Goal: Navigation & Orientation: Understand site structure

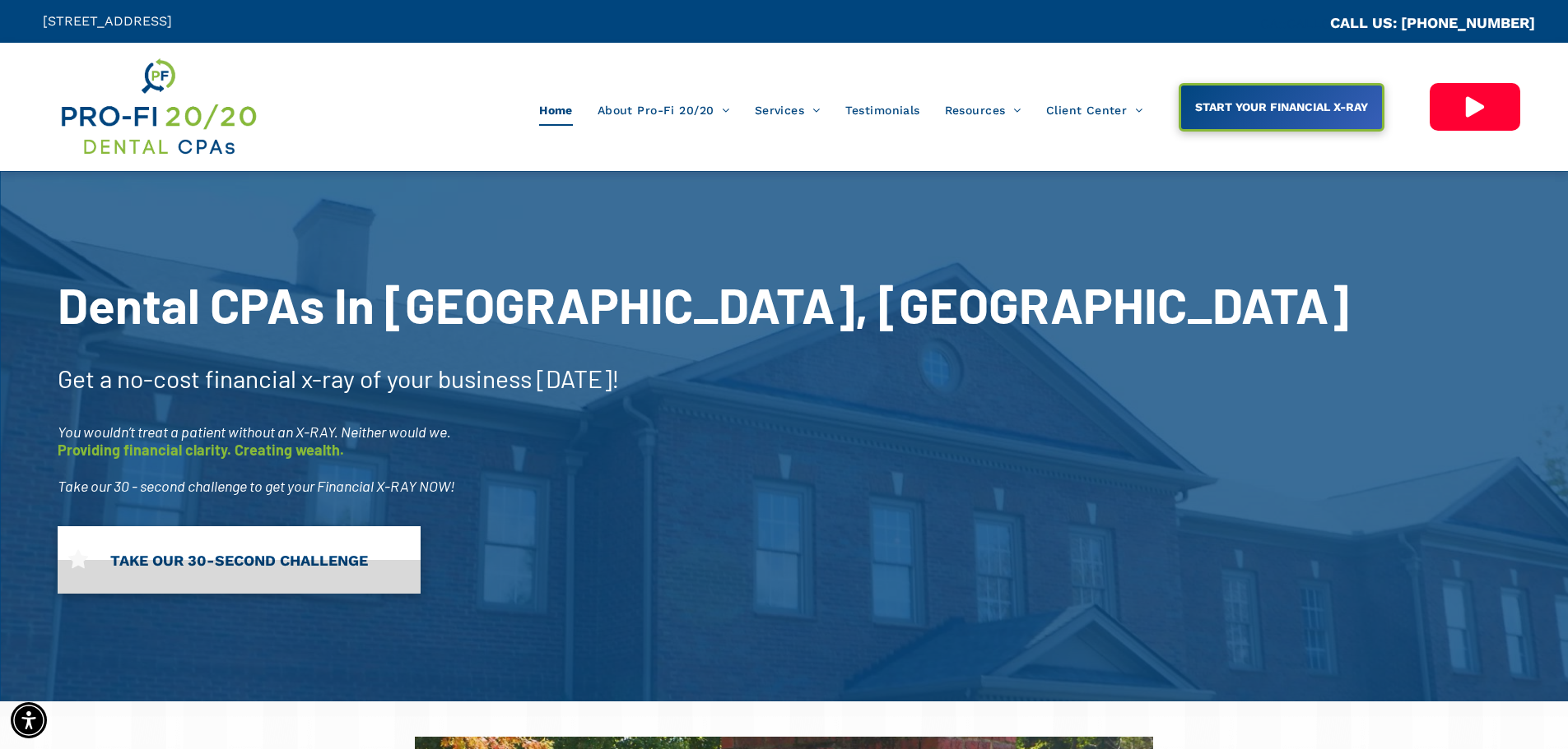
click at [321, 552] on span "TAKE OUR 30-SECOND CHALLENGE" at bounding box center [239, 560] width 269 height 34
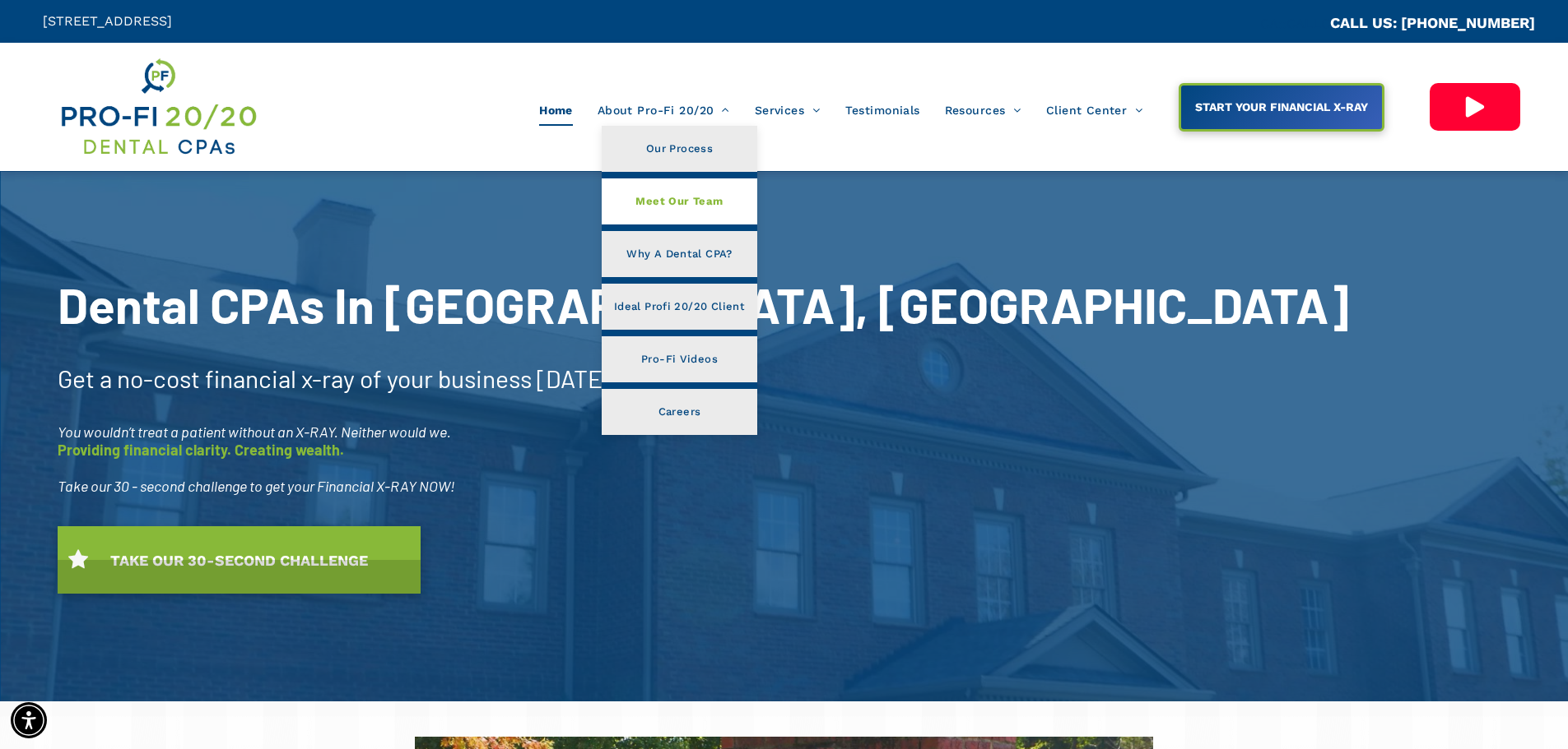
click at [671, 202] on span "Meet Our Team" at bounding box center [678, 201] width 87 height 21
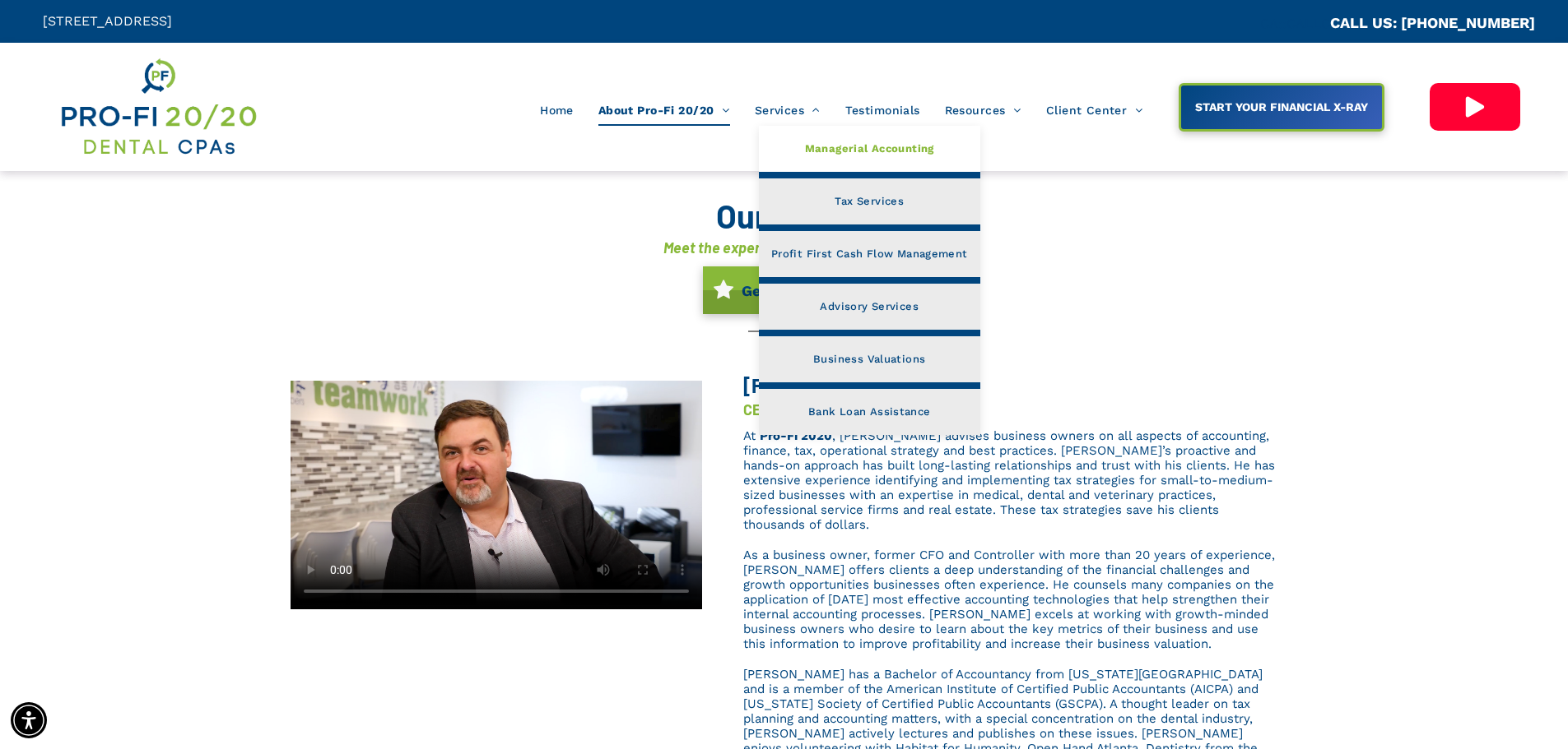
click at [839, 148] on span "Managerial Accounting" at bounding box center [869, 148] width 129 height 21
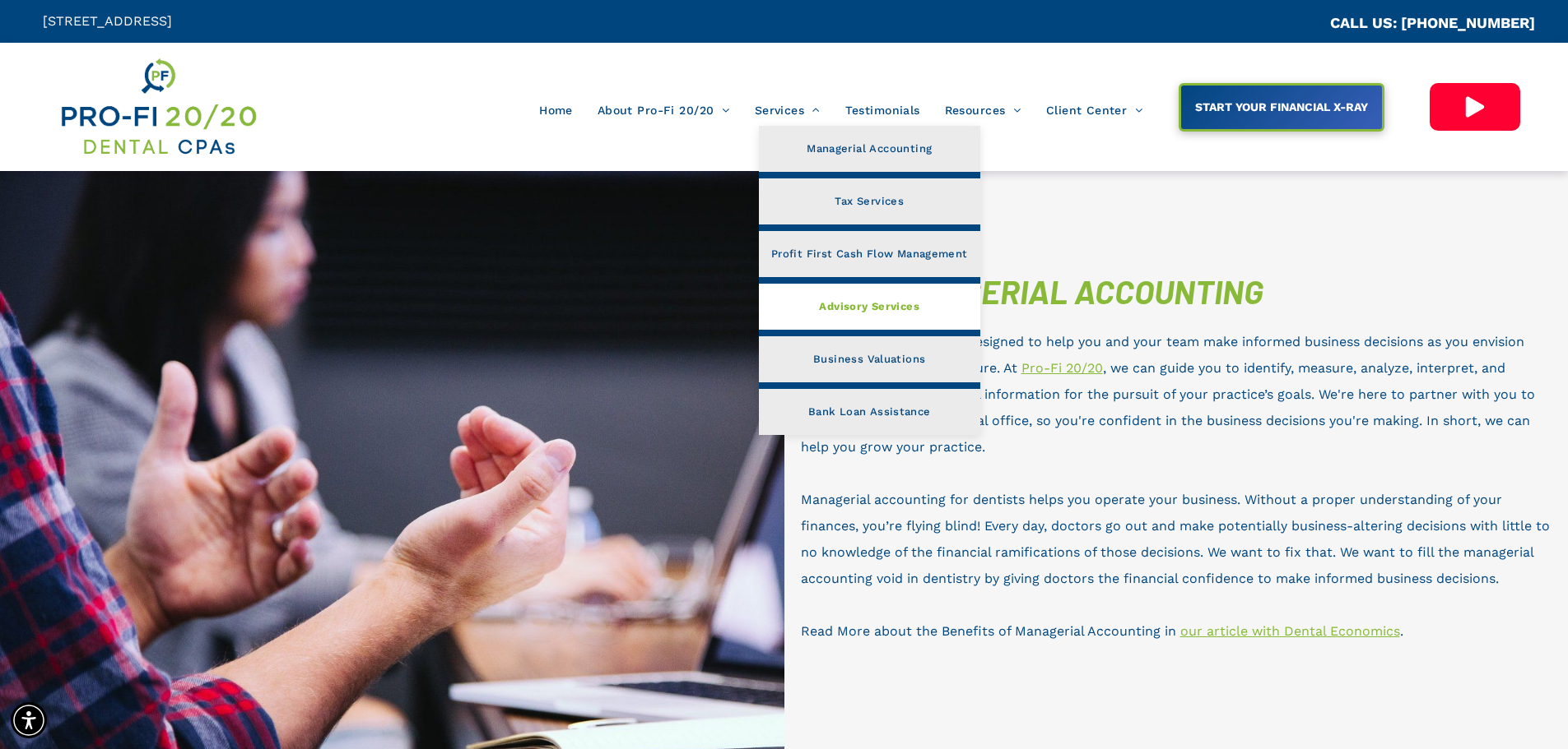
click at [859, 301] on span "Advisory Services" at bounding box center [868, 306] width 100 height 21
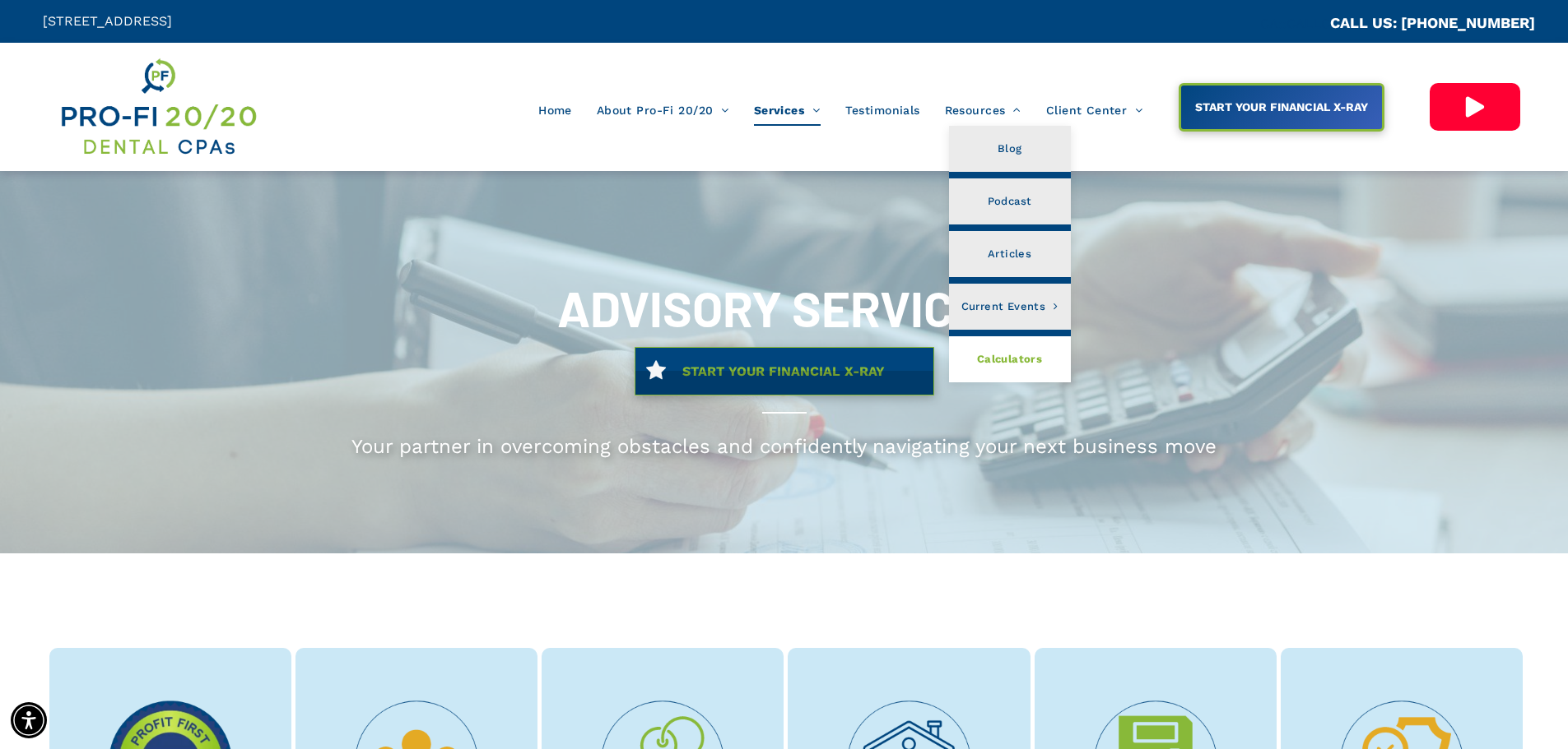
click at [1011, 357] on span "Calculators" at bounding box center [1009, 359] width 65 height 21
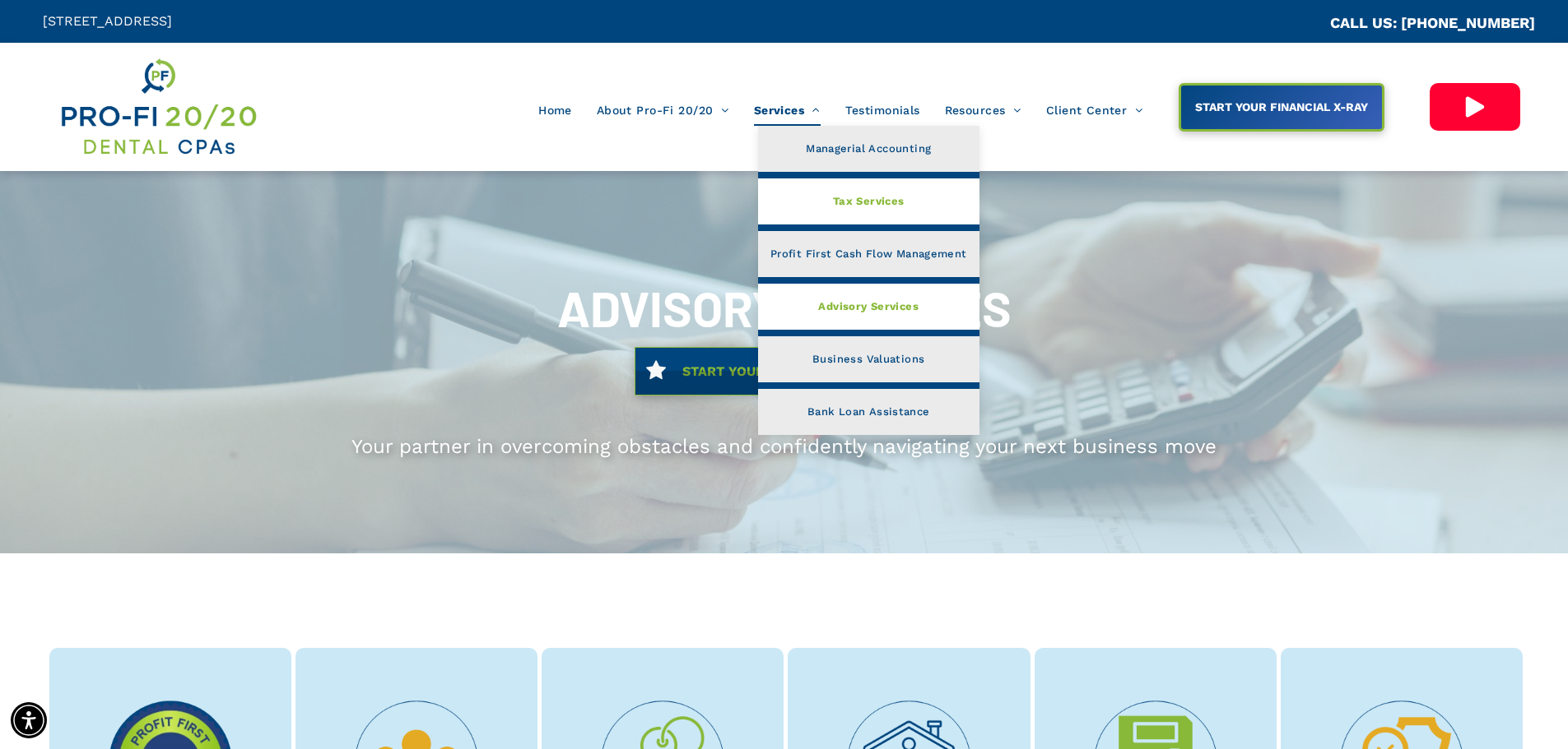
click at [839, 184] on link "Tax Services" at bounding box center [868, 201] width 221 height 46
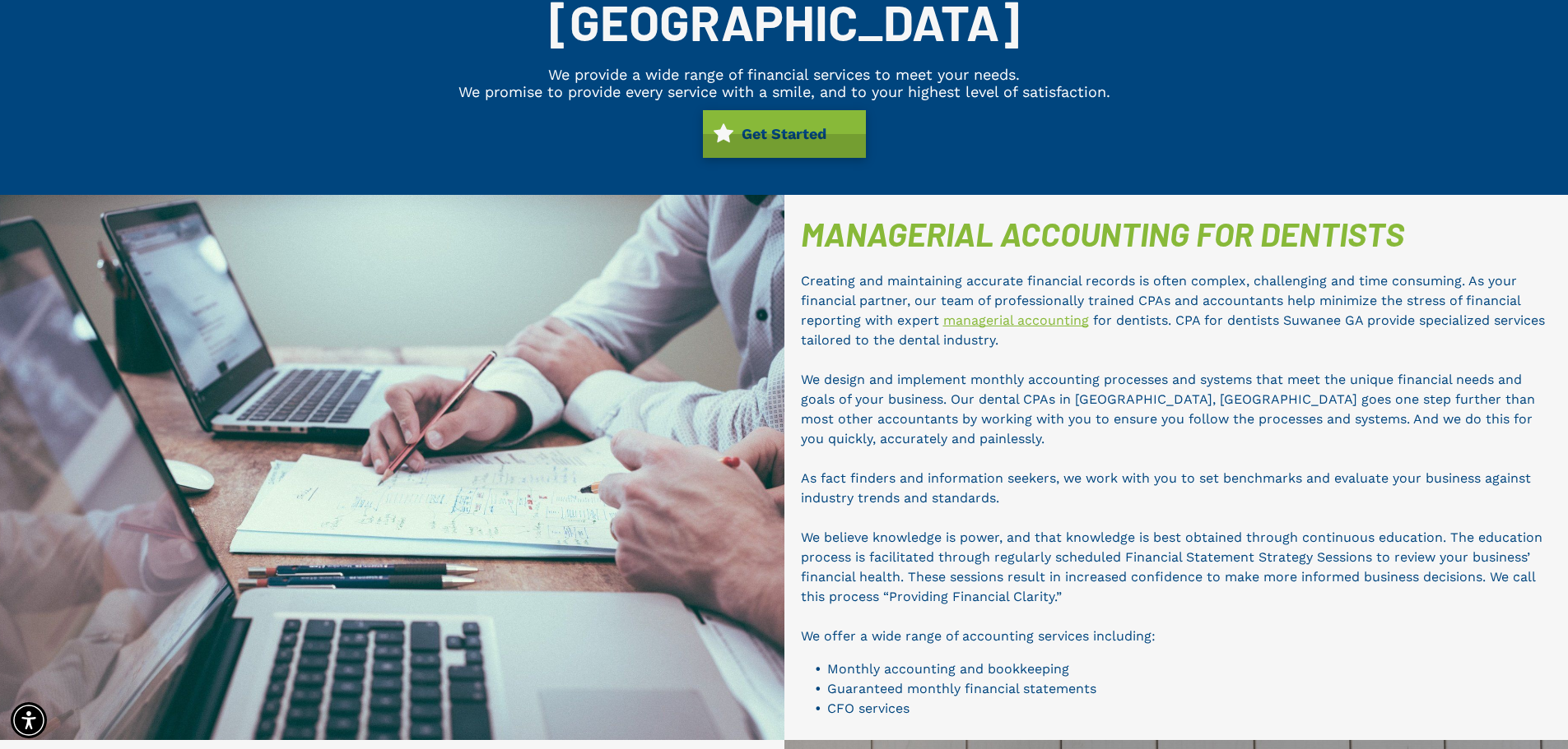
scroll to position [47, 0]
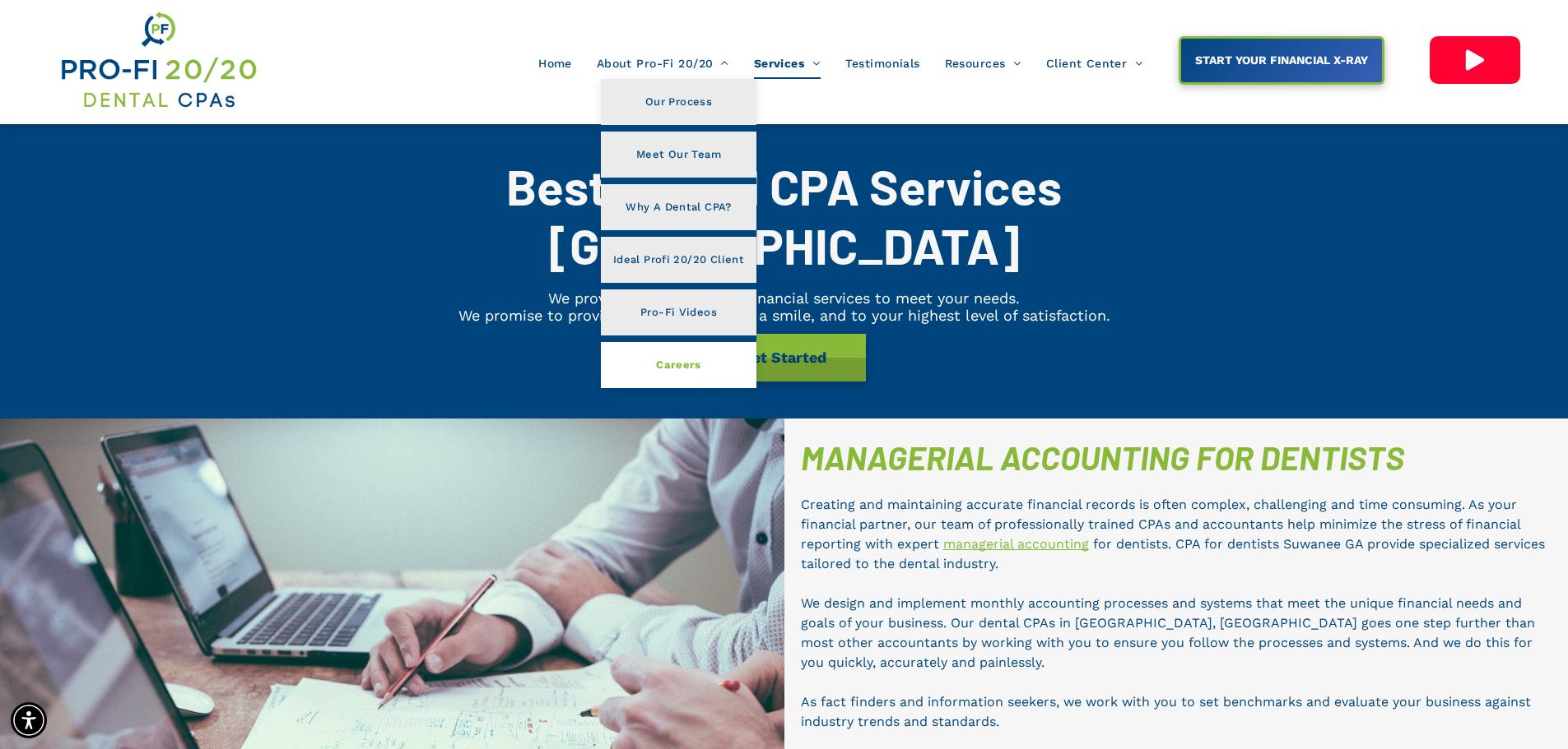
click at [665, 364] on span "Careers" at bounding box center [678, 365] width 45 height 21
